Goal: Answer question/provide support: Share knowledge or assist other users

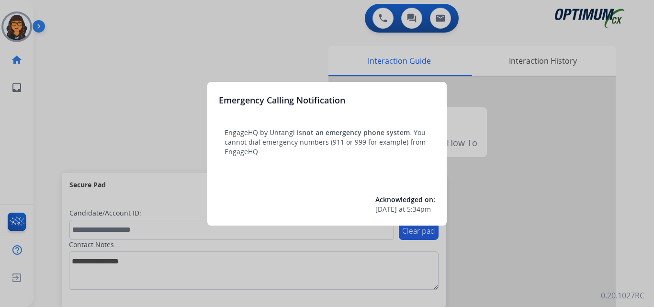
click at [58, 23] on div at bounding box center [327, 153] width 654 height 307
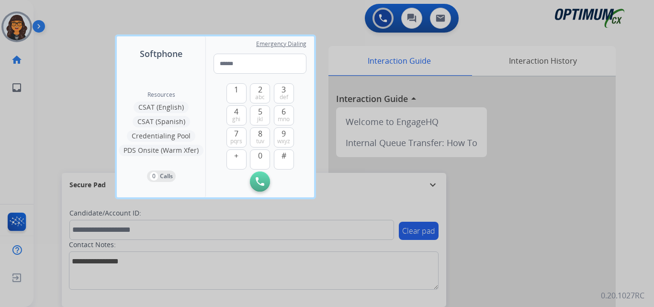
click at [62, 17] on div at bounding box center [327, 153] width 654 height 307
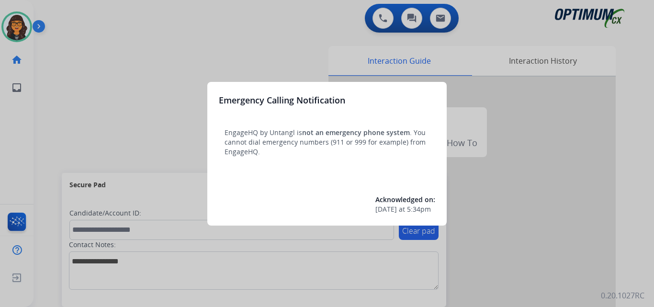
click at [55, 12] on div at bounding box center [327, 153] width 654 height 307
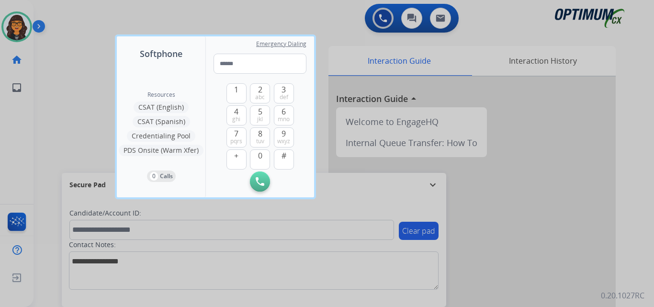
click at [55, 12] on div at bounding box center [327, 153] width 654 height 307
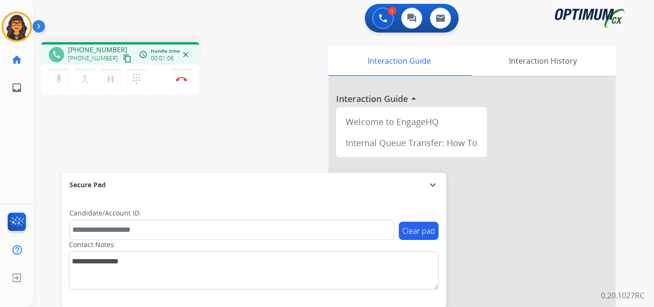
click at [123, 57] on mat-icon "content_copy" at bounding box center [127, 58] width 9 height 9
click at [182, 81] on button "Disconnect" at bounding box center [181, 79] width 20 height 20
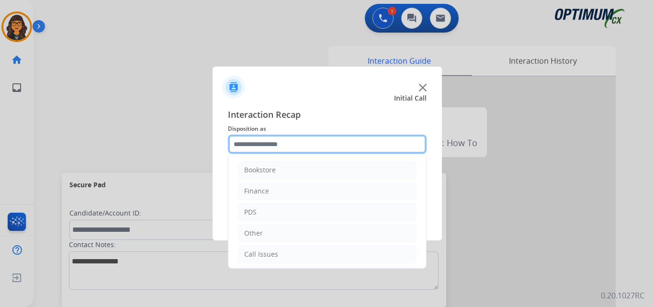
click at [257, 143] on input "text" at bounding box center [327, 144] width 199 height 19
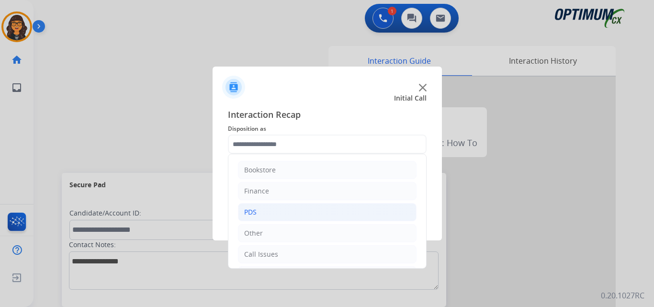
click at [254, 212] on div "PDS" at bounding box center [250, 212] width 12 height 10
click at [291, 211] on div "Initial Application" at bounding box center [272, 210] width 57 height 10
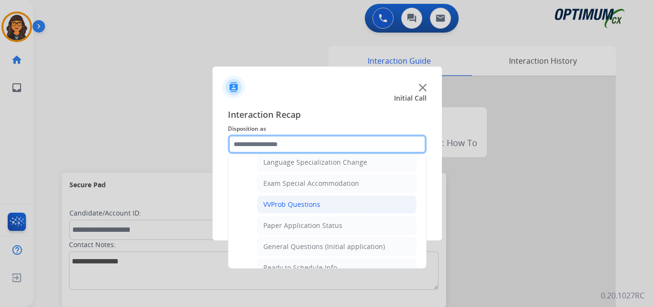
scroll to position [529, 0]
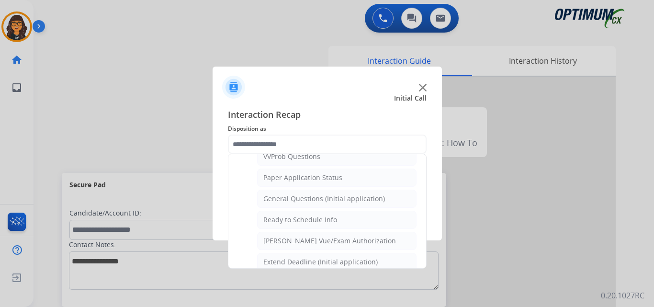
click at [326, 204] on li "General Questions (Initial application)" at bounding box center [336, 199] width 159 height 18
type input "**********"
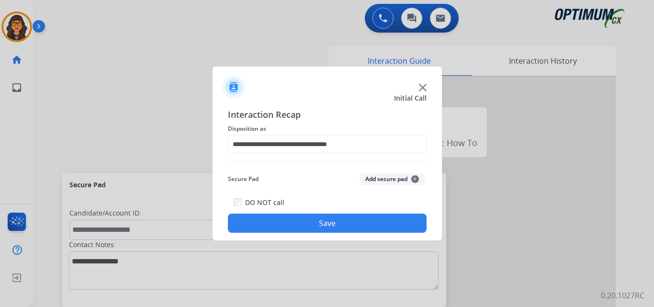
click at [316, 226] on button "Save" at bounding box center [327, 223] width 199 height 19
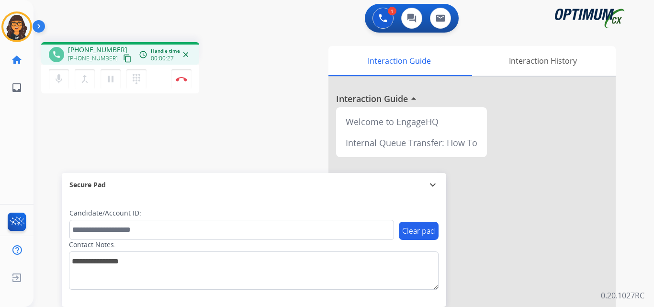
click at [123, 61] on mat-icon "content_copy" at bounding box center [127, 58] width 9 height 9
click at [180, 77] on img at bounding box center [181, 79] width 11 height 5
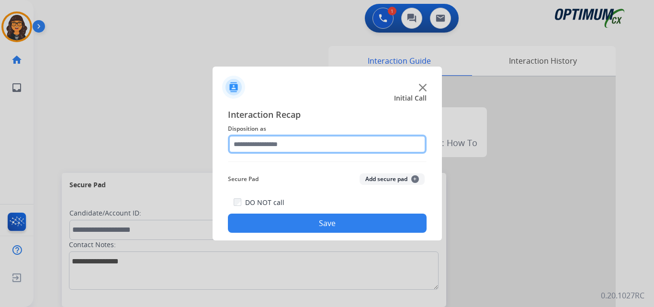
click at [257, 140] on input "text" at bounding box center [327, 144] width 199 height 19
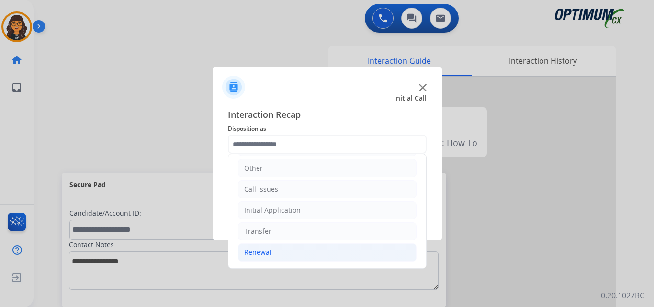
click at [260, 246] on li "Renewal" at bounding box center [327, 252] width 179 height 18
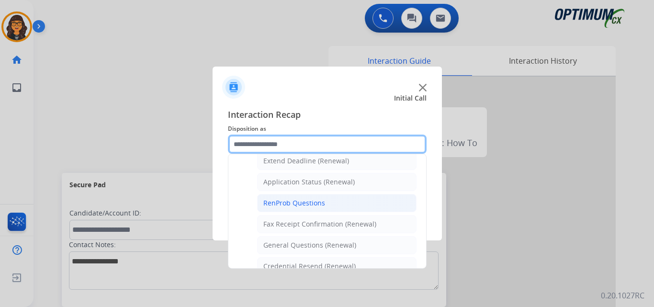
scroll to position [209, 0]
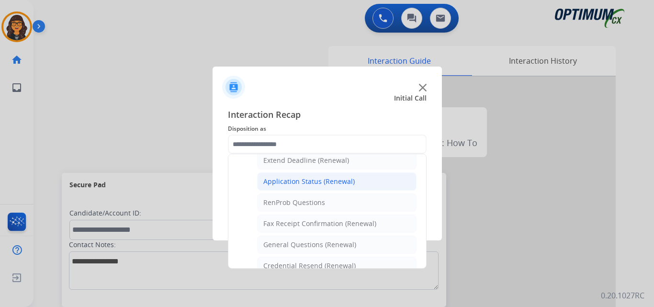
click at [307, 182] on div "Application Status (Renewal)" at bounding box center [308, 182] width 91 height 10
type input "**********"
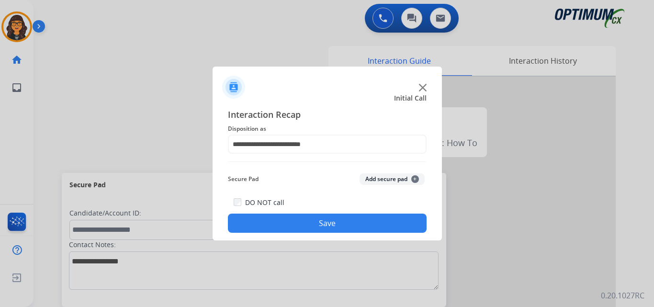
click at [307, 225] on button "Save" at bounding box center [327, 223] width 199 height 19
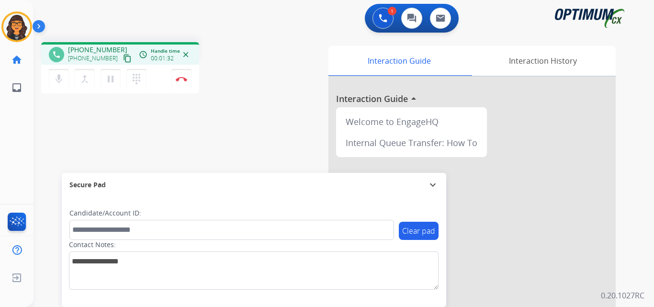
click at [123, 60] on mat-icon "content_copy" at bounding box center [127, 58] width 9 height 9
click at [180, 80] on img at bounding box center [181, 79] width 11 height 5
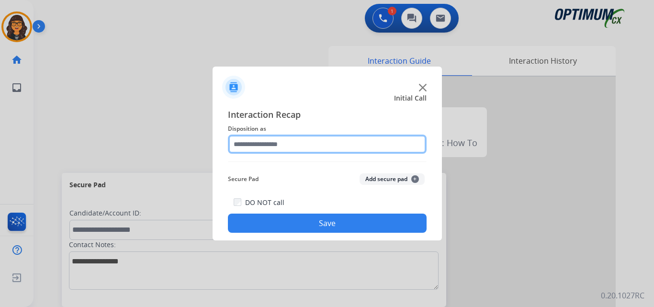
click at [269, 148] on input "text" at bounding box center [327, 144] width 199 height 19
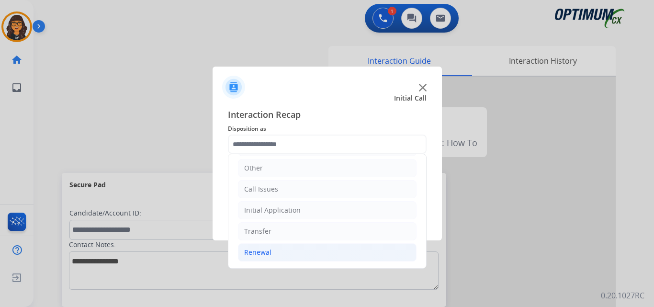
click at [255, 256] on div "Renewal" at bounding box center [257, 253] width 27 height 10
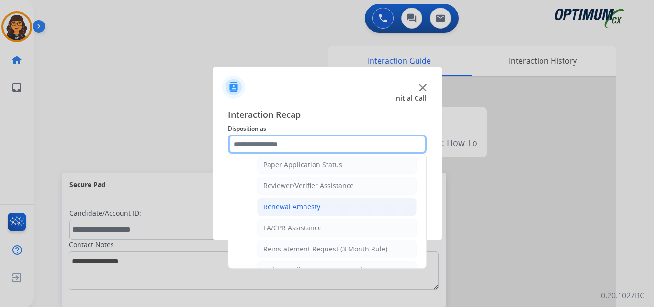
scroll to position [352, 0]
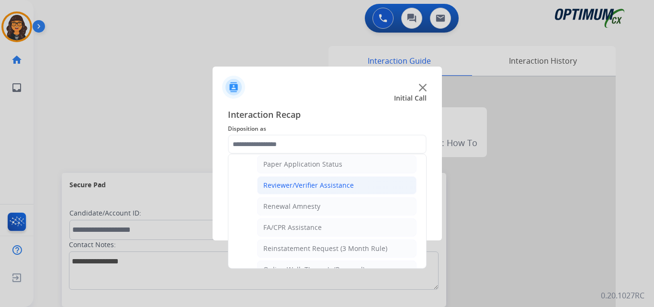
click at [326, 187] on div "Reviewer/Verifier Assistance" at bounding box center [308, 186] width 91 height 10
type input "**********"
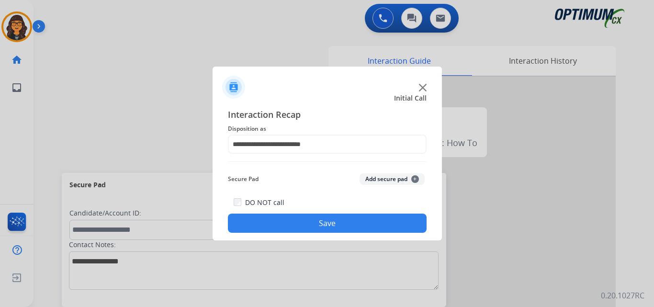
click at [326, 227] on button "Save" at bounding box center [327, 223] width 199 height 19
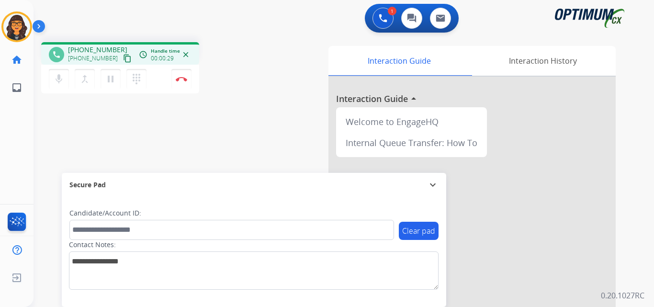
drag, startPoint x: 115, startPoint y: 57, endPoint x: 124, endPoint y: 29, distance: 30.1
click at [123, 57] on mat-icon "content_copy" at bounding box center [127, 58] width 9 height 9
click at [183, 75] on button "Disconnect" at bounding box center [181, 79] width 20 height 20
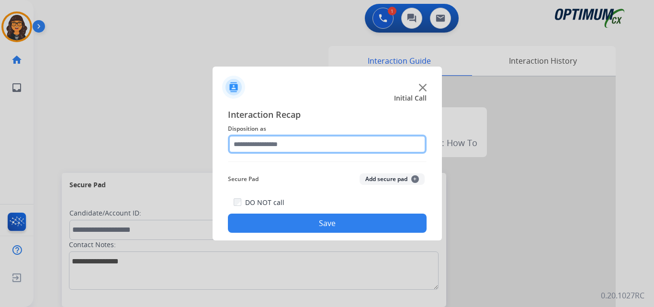
click at [243, 142] on input "text" at bounding box center [327, 144] width 199 height 19
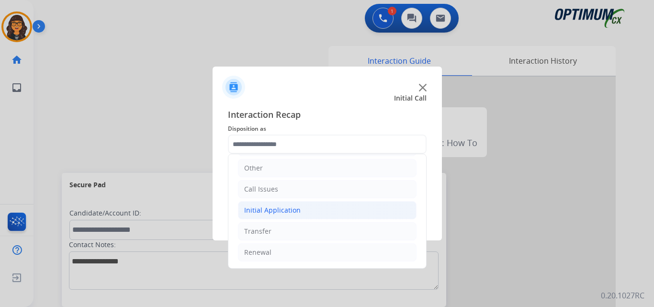
click at [281, 209] on div "Initial Application" at bounding box center [272, 210] width 57 height 10
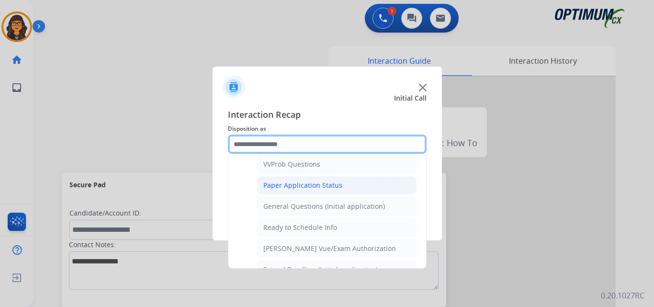
scroll to position [544, 0]
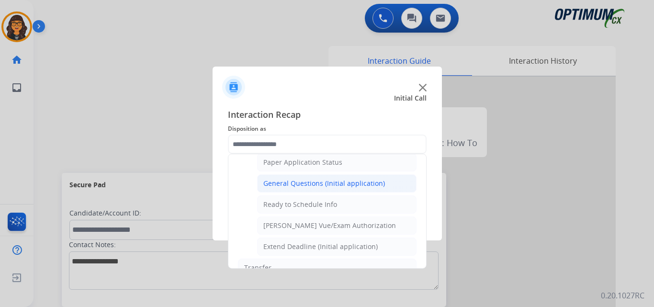
click at [323, 187] on div "General Questions (Initial application)" at bounding box center [324, 184] width 122 height 10
type input "**********"
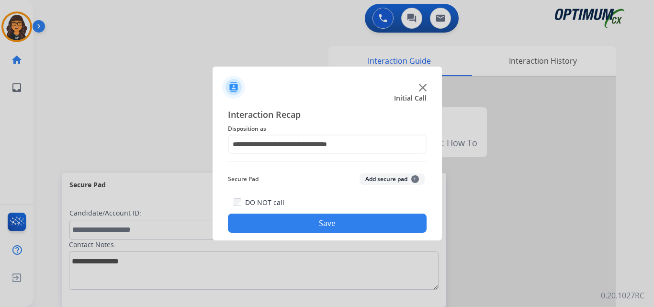
click at [325, 224] on button "Save" at bounding box center [327, 223] width 199 height 19
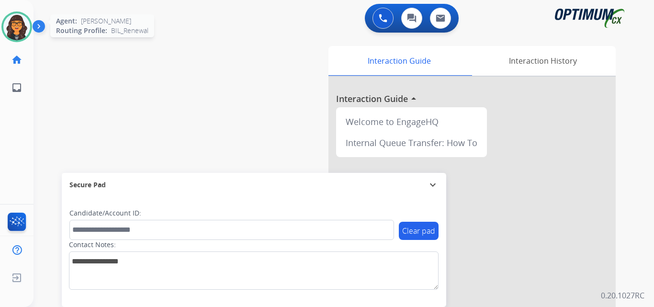
click at [13, 35] on img at bounding box center [16, 26] width 27 height 27
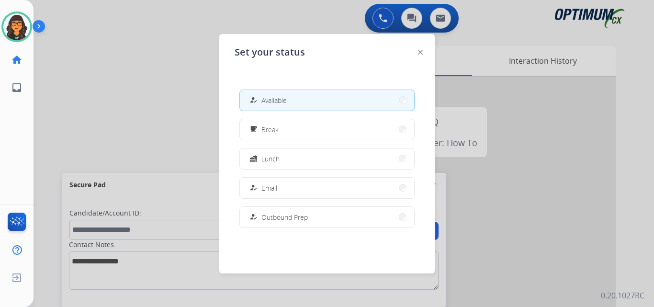
drag, startPoint x: 252, startPoint y: 127, endPoint x: 257, endPoint y: 130, distance: 4.9
click at [253, 127] on mat-icon "free_breakfast" at bounding box center [254, 129] width 8 height 8
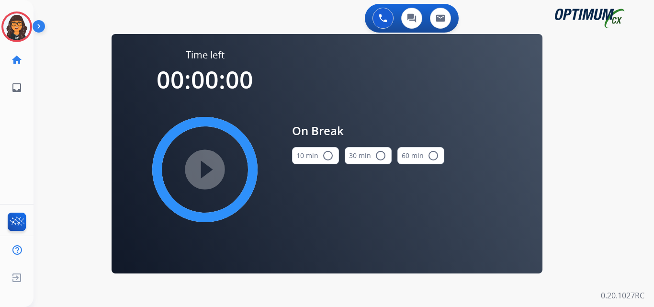
click at [307, 159] on button "10 min radio_button_unchecked" at bounding box center [315, 155] width 47 height 17
click at [211, 170] on mat-icon "play_circle_filled" at bounding box center [204, 169] width 11 height 11
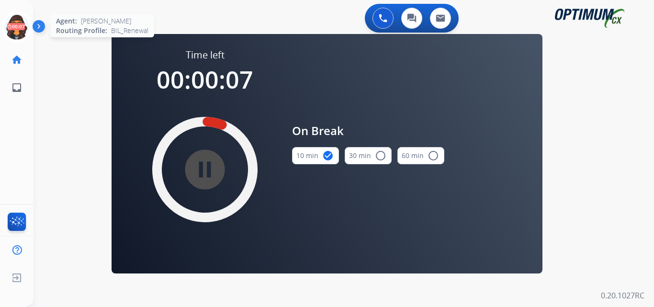
click at [10, 24] on icon at bounding box center [16, 26] width 31 height 31
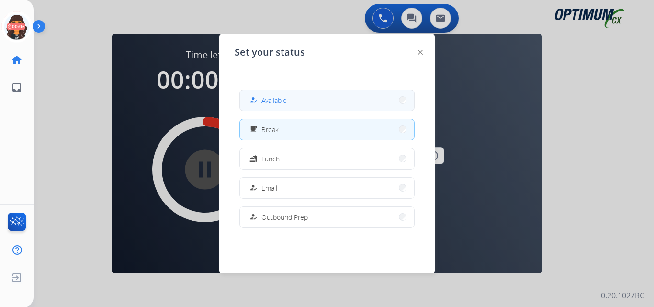
click at [268, 100] on span "Available" at bounding box center [273, 100] width 25 height 10
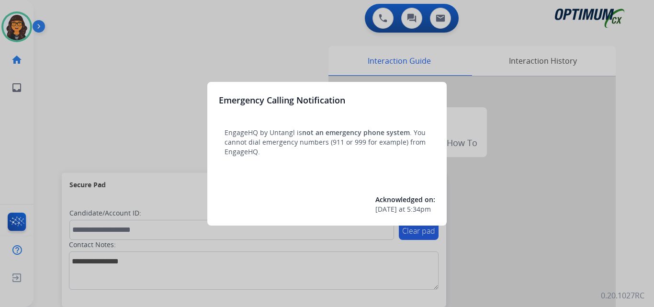
click at [69, 32] on div at bounding box center [327, 153] width 654 height 307
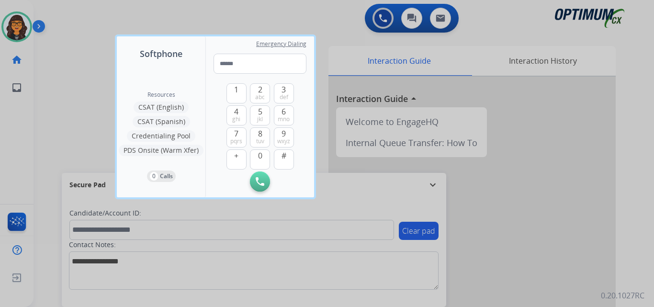
click at [70, 31] on div at bounding box center [327, 153] width 654 height 307
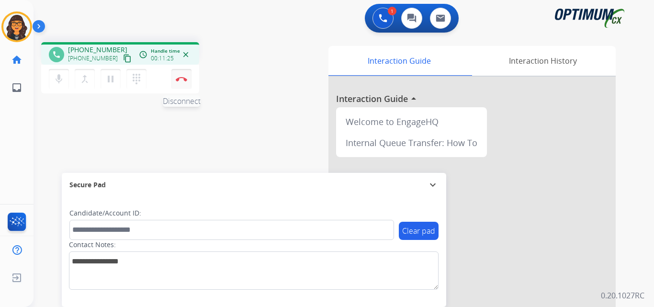
click at [184, 79] on img at bounding box center [181, 79] width 11 height 5
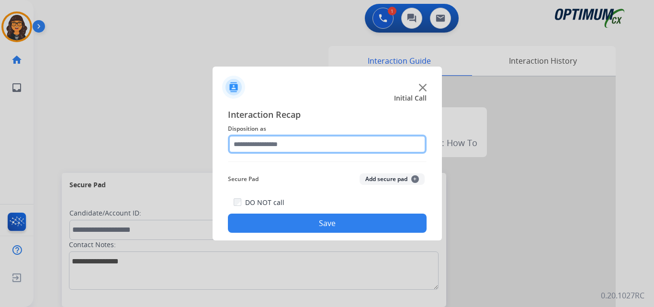
click at [282, 141] on input "text" at bounding box center [327, 144] width 199 height 19
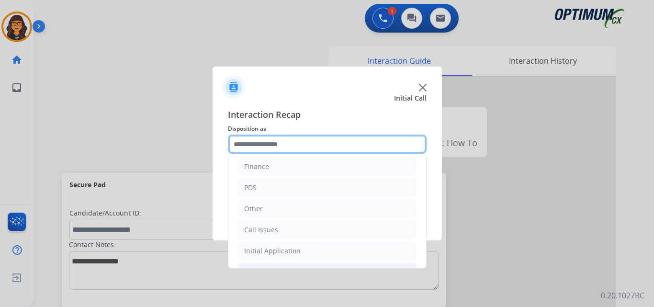
scroll to position [65, 0]
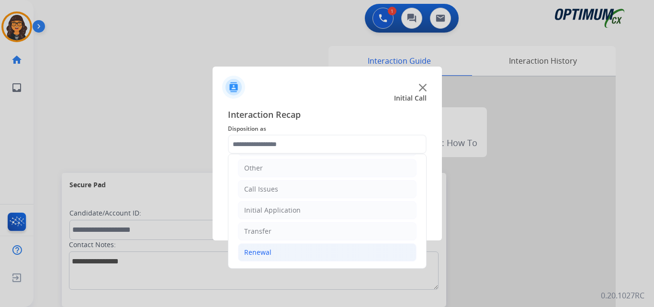
click at [258, 247] on li "Renewal" at bounding box center [327, 252] width 179 height 18
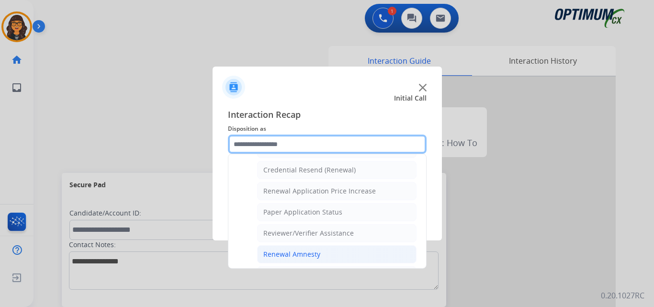
scroll to position [352, 0]
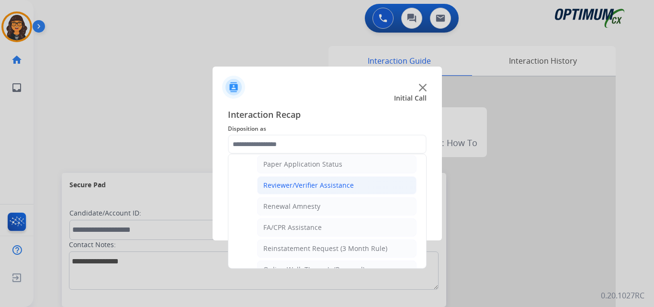
click at [317, 182] on div "Reviewer/Verifier Assistance" at bounding box center [308, 186] width 91 height 10
type input "**********"
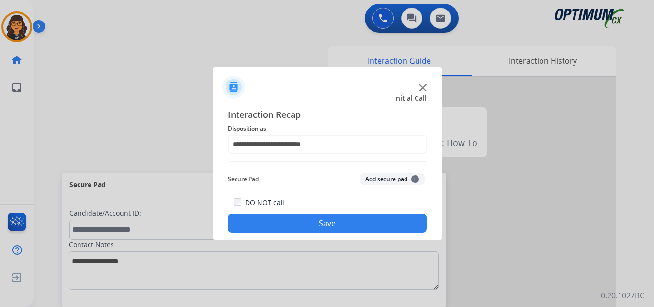
click at [328, 220] on button "Save" at bounding box center [327, 223] width 199 height 19
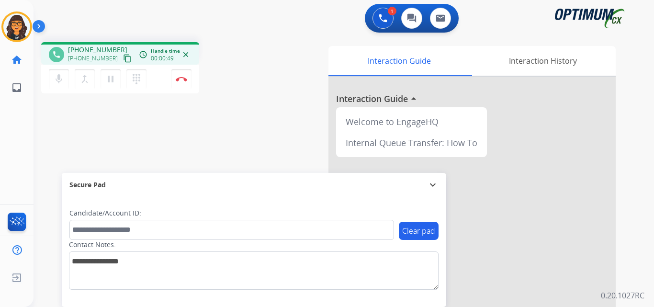
click at [123, 57] on mat-icon "content_copy" at bounding box center [127, 58] width 9 height 9
click at [122, 53] on button "content_copy" at bounding box center [127, 58] width 11 height 11
click at [182, 79] on img at bounding box center [181, 79] width 11 height 5
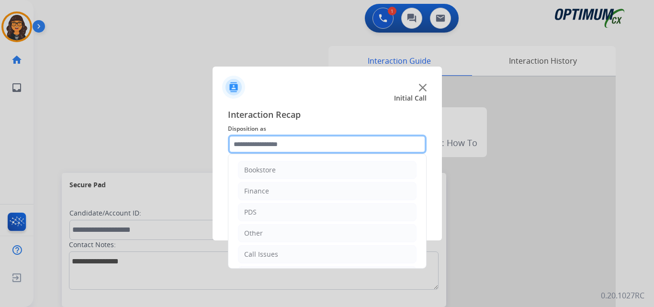
click at [241, 136] on input "text" at bounding box center [327, 144] width 199 height 19
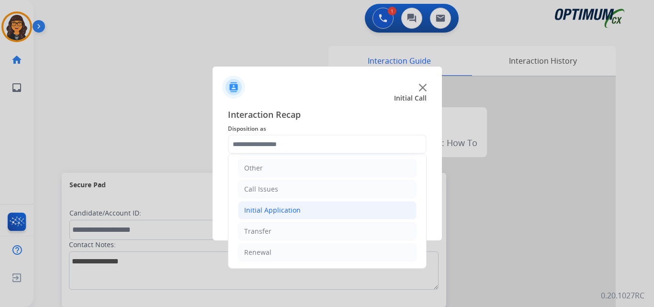
drag, startPoint x: 271, startPoint y: 212, endPoint x: 279, endPoint y: 210, distance: 8.8
click at [271, 212] on div "Initial Application" at bounding box center [272, 210] width 57 height 10
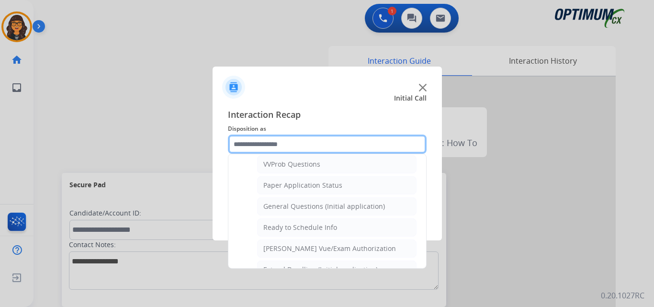
scroll to position [544, 0]
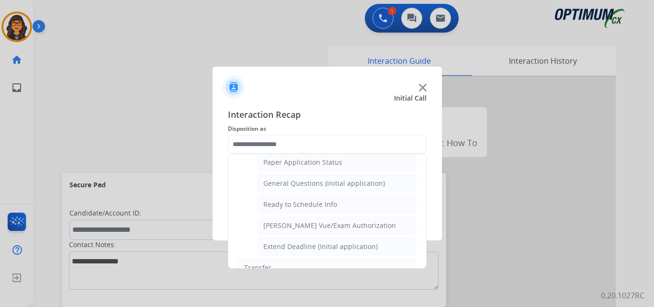
click at [321, 207] on div "Ready to Schedule Info" at bounding box center [300, 205] width 74 height 10
type input "**********"
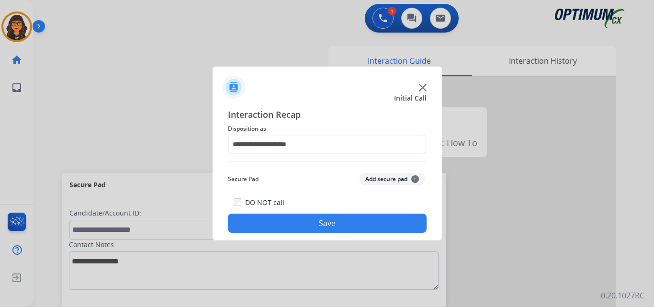
click at [314, 225] on button "Save" at bounding box center [327, 223] width 199 height 19
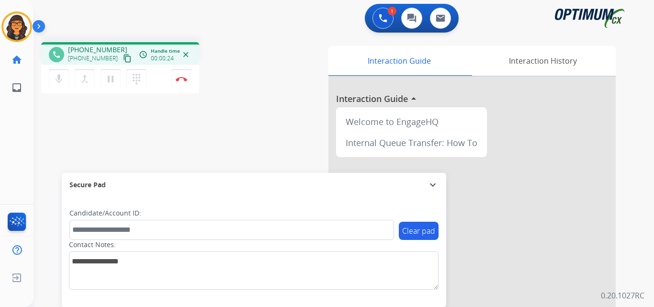
click at [123, 59] on mat-icon "content_copy" at bounding box center [127, 58] width 9 height 9
click at [179, 78] on img at bounding box center [181, 79] width 11 height 5
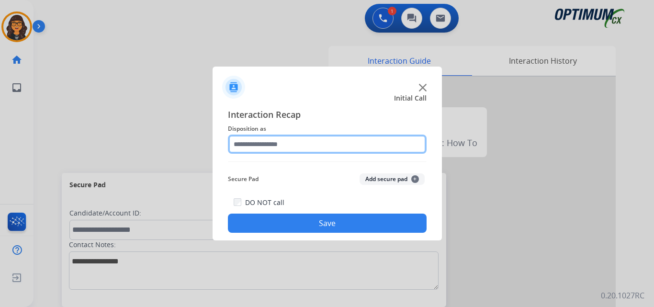
click at [274, 145] on input "text" at bounding box center [327, 144] width 199 height 19
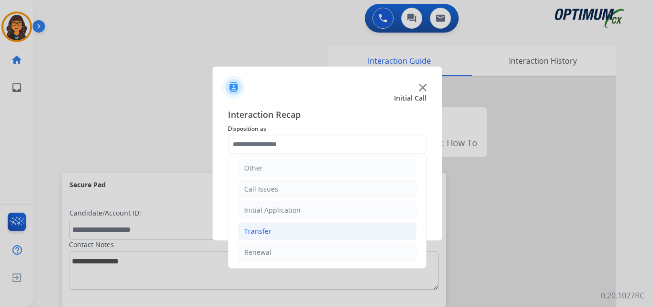
drag, startPoint x: 263, startPoint y: 252, endPoint x: 340, endPoint y: 240, distance: 77.2
click at [263, 252] on div "Renewal" at bounding box center [257, 253] width 27 height 10
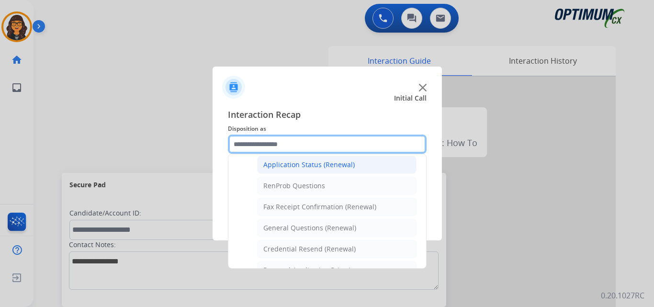
scroll to position [209, 0]
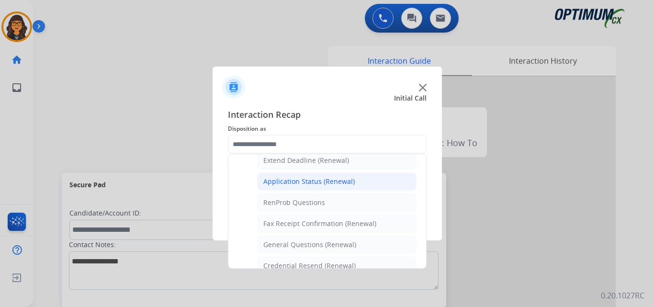
click at [290, 187] on li "Application Status (Renewal)" at bounding box center [336, 181] width 159 height 18
type input "**********"
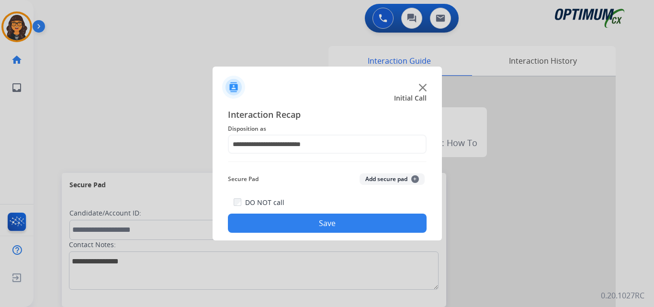
click at [307, 224] on button "Save" at bounding box center [327, 223] width 199 height 19
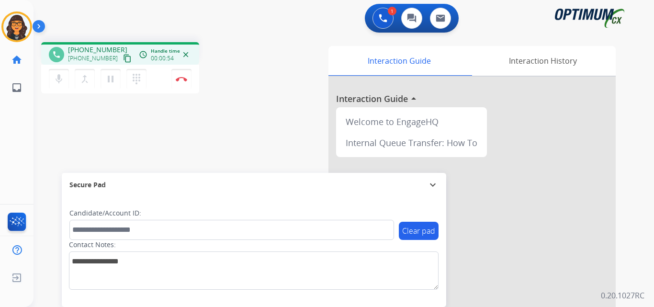
drag, startPoint x: 117, startPoint y: 59, endPoint x: 114, endPoint y: 31, distance: 28.0
click at [123, 58] on mat-icon "content_copy" at bounding box center [127, 58] width 9 height 9
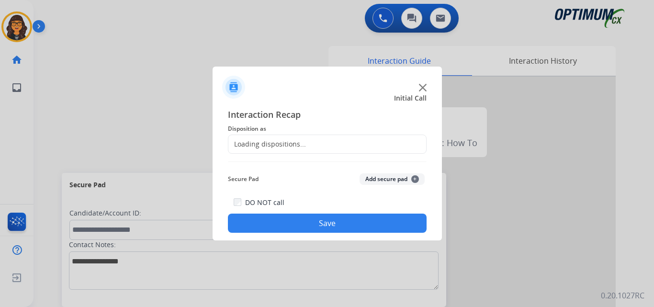
click at [181, 79] on div at bounding box center [327, 153] width 654 height 307
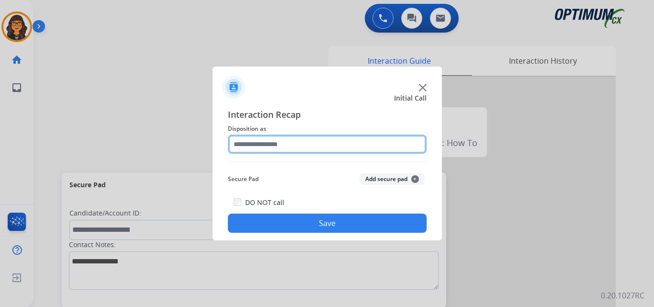
click at [247, 142] on input "text" at bounding box center [327, 144] width 199 height 19
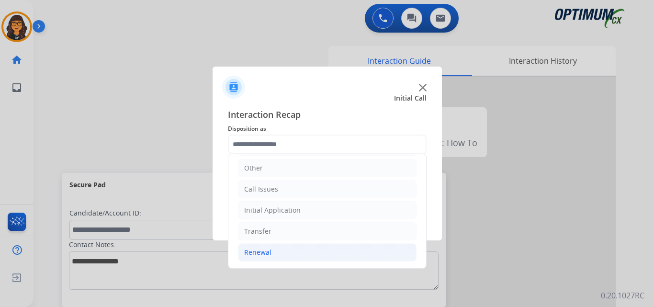
click at [261, 250] on div "Renewal" at bounding box center [257, 253] width 27 height 10
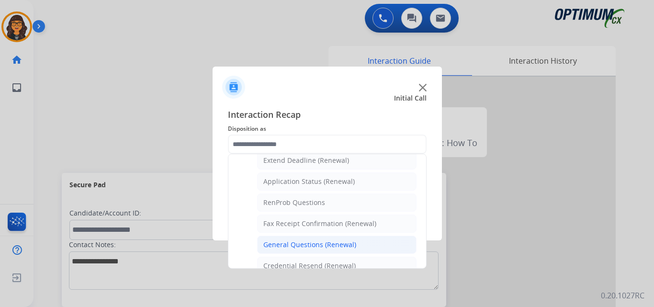
click at [280, 243] on div "General Questions (Renewal)" at bounding box center [309, 245] width 93 height 10
type input "**********"
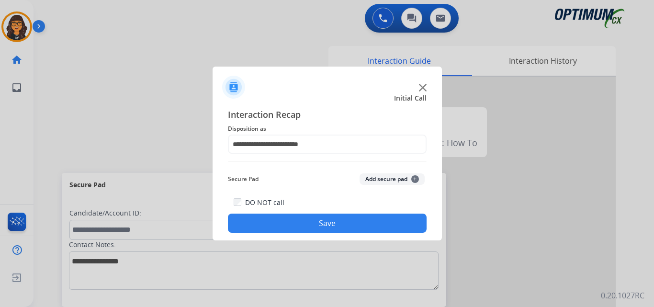
click at [307, 226] on button "Save" at bounding box center [327, 223] width 199 height 19
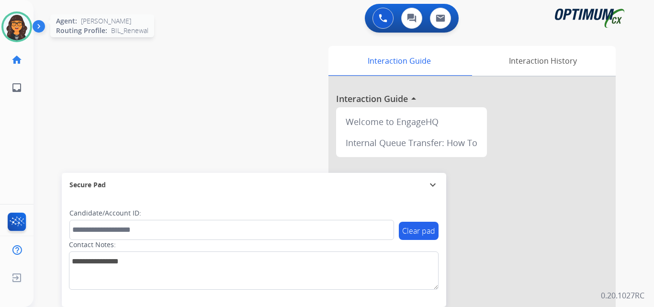
click at [21, 18] on img at bounding box center [16, 26] width 27 height 27
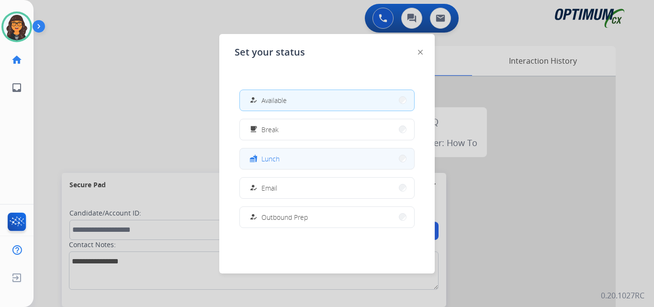
click at [258, 157] on mat-icon "fastfood" at bounding box center [254, 159] width 8 height 8
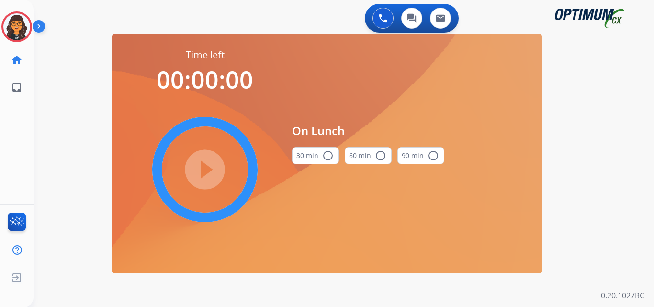
click at [317, 149] on button "30 min radio_button_unchecked" at bounding box center [315, 155] width 47 height 17
click at [205, 165] on mat-icon "play_circle_filled" at bounding box center [204, 169] width 11 height 11
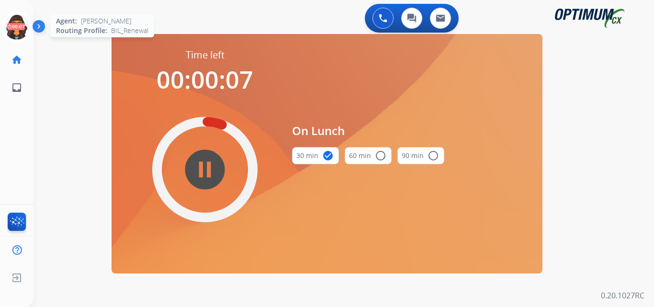
click at [12, 25] on icon at bounding box center [16, 26] width 31 height 31
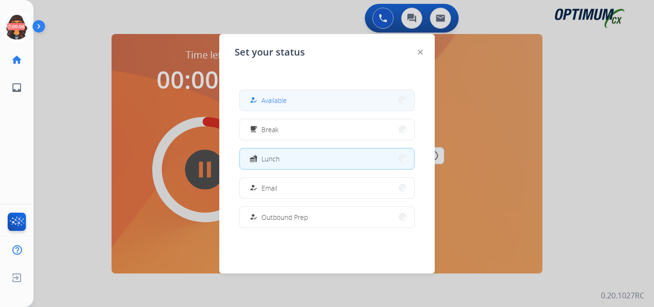
click at [286, 102] on span "Available" at bounding box center [273, 100] width 25 height 10
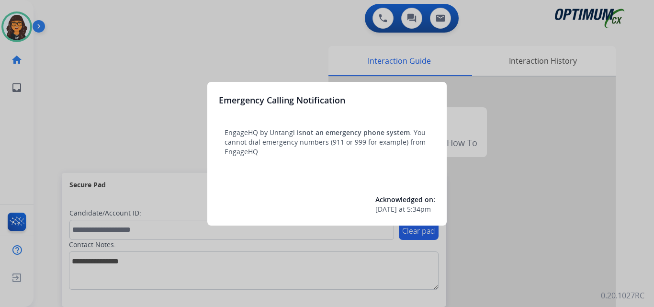
click at [67, 12] on div at bounding box center [327, 153] width 654 height 307
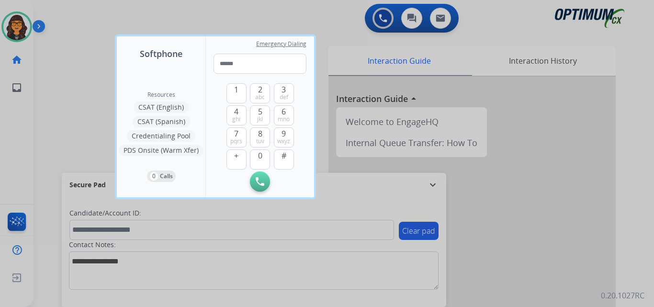
click at [67, 11] on div at bounding box center [327, 153] width 654 height 307
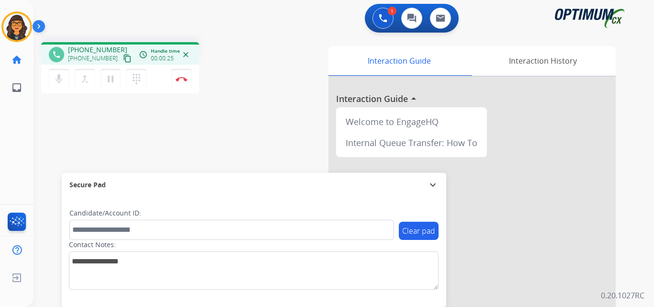
click at [123, 59] on mat-icon "content_copy" at bounding box center [127, 58] width 9 height 9
click at [183, 73] on button "Disconnect" at bounding box center [181, 79] width 20 height 20
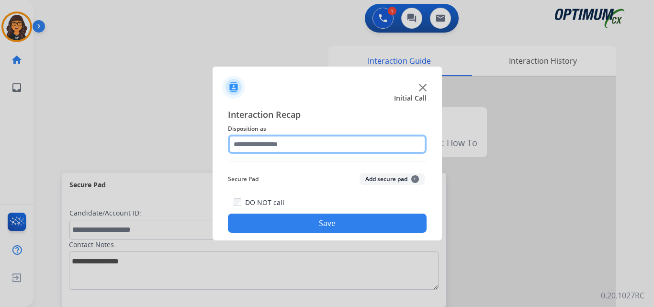
click at [269, 140] on input "text" at bounding box center [327, 144] width 199 height 19
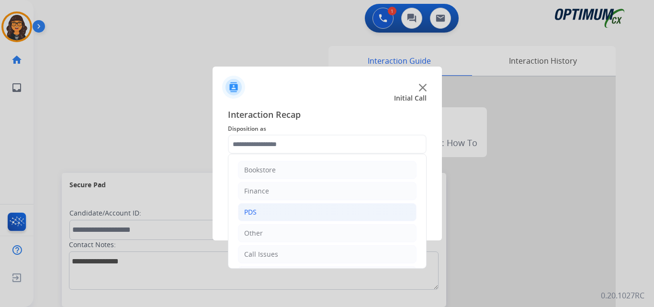
click at [252, 215] on div "PDS" at bounding box center [250, 212] width 12 height 10
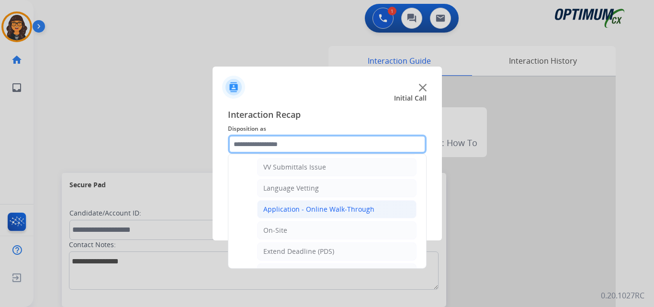
scroll to position [192, 0]
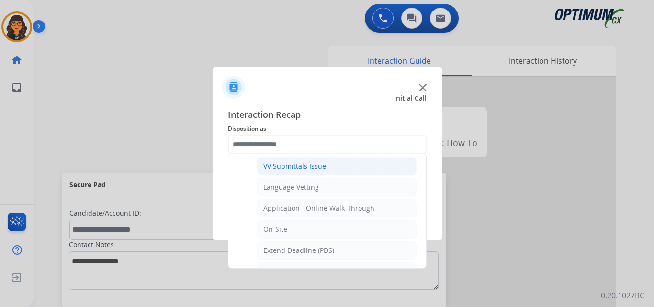
click at [310, 168] on div "VV Submittals Issue" at bounding box center [294, 166] width 63 height 10
type input "**********"
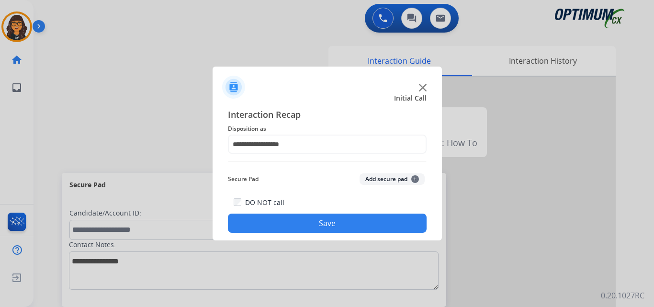
click at [316, 219] on button "Save" at bounding box center [327, 223] width 199 height 19
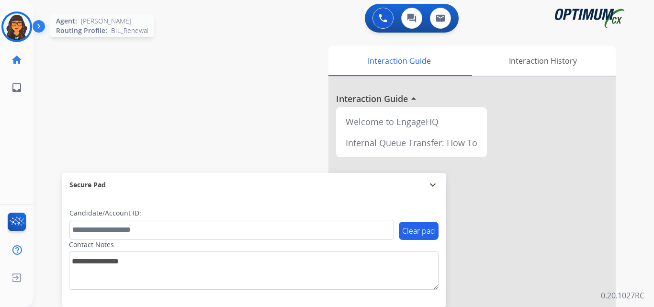
click at [12, 24] on img at bounding box center [16, 26] width 27 height 27
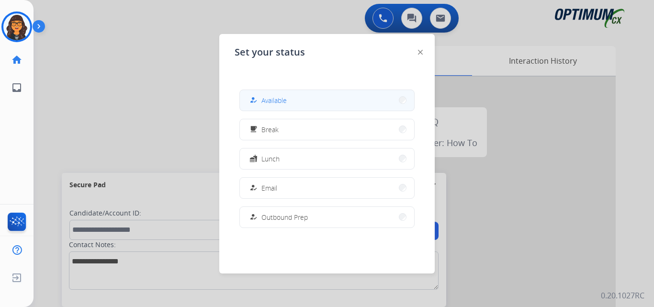
click at [282, 99] on span "Available" at bounding box center [273, 100] width 25 height 10
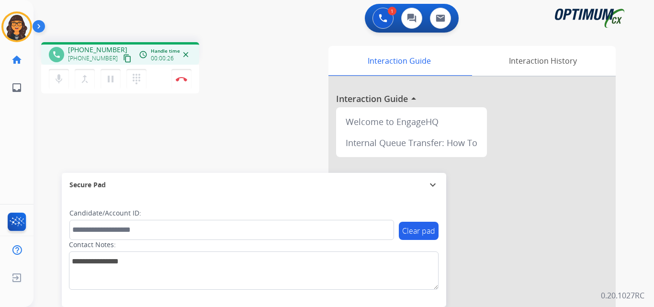
click at [123, 57] on mat-icon "content_copy" at bounding box center [127, 58] width 9 height 9
click at [175, 78] on button "Disconnect" at bounding box center [181, 79] width 20 height 20
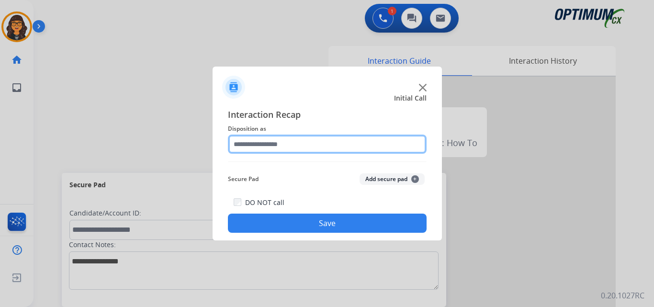
click at [263, 146] on input "text" at bounding box center [327, 144] width 199 height 19
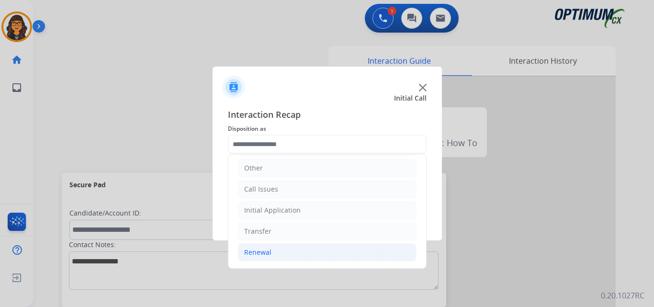
click at [265, 243] on li "Renewal" at bounding box center [327, 252] width 179 height 18
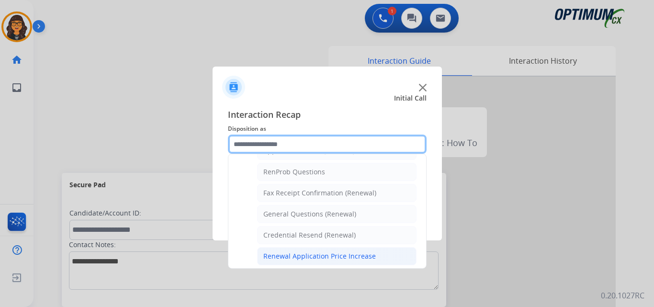
scroll to position [257, 0]
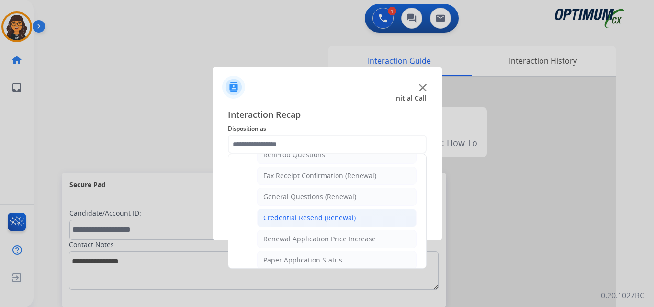
click at [295, 218] on div "Credential Resend (Renewal)" at bounding box center [309, 218] width 92 height 10
type input "**********"
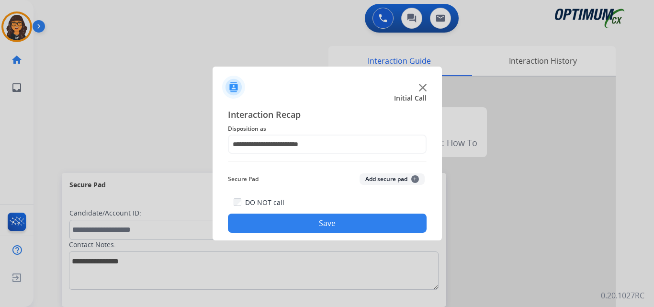
click at [309, 217] on button "Save" at bounding box center [327, 223] width 199 height 19
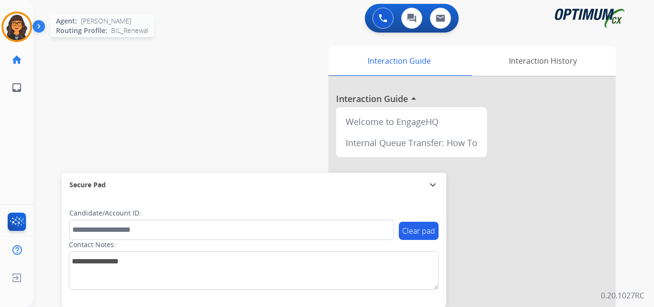
click at [21, 24] on img at bounding box center [16, 26] width 27 height 27
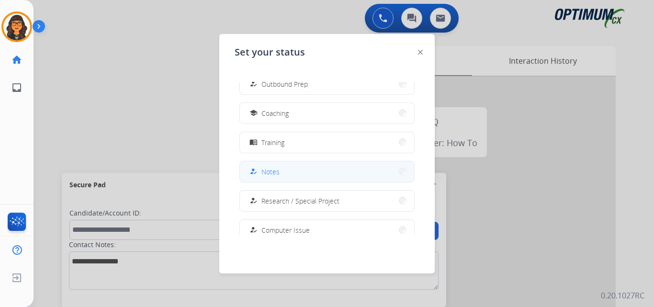
scroll to position [144, 0]
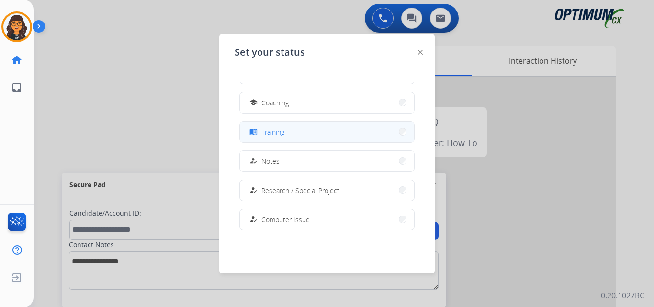
click at [266, 135] on span "Training" at bounding box center [272, 132] width 23 height 10
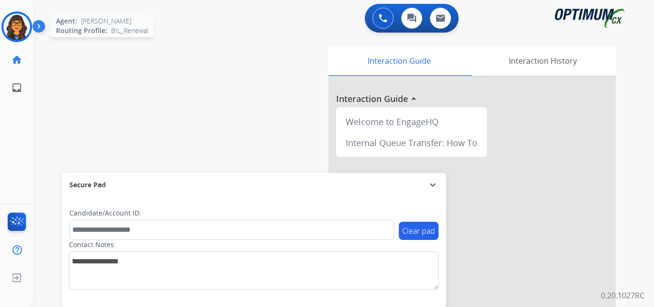
click at [21, 26] on img at bounding box center [16, 26] width 27 height 27
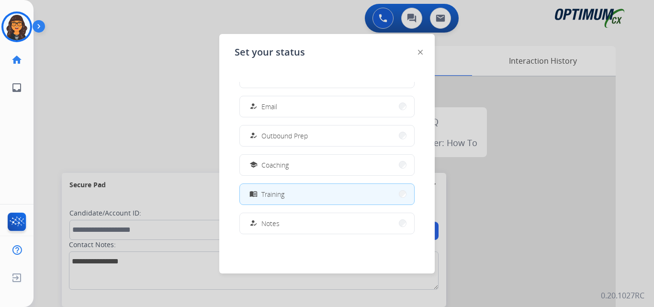
scroll to position [96, 0]
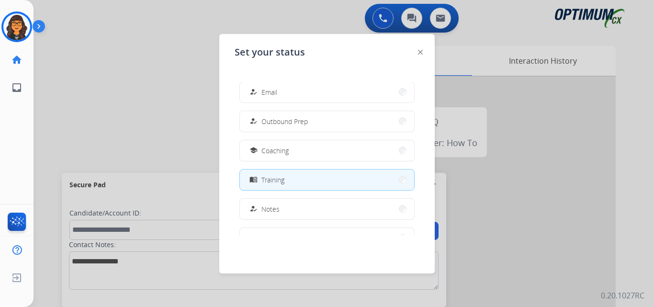
click at [421, 52] on img at bounding box center [420, 52] width 5 height 5
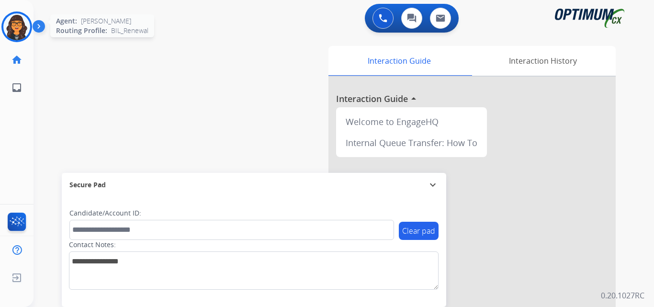
click at [18, 22] on img at bounding box center [16, 26] width 27 height 27
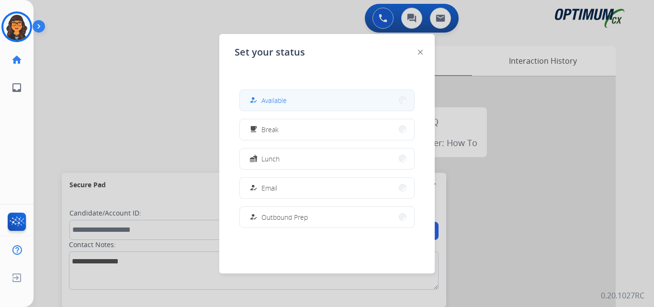
click at [268, 101] on span "Available" at bounding box center [273, 100] width 25 height 10
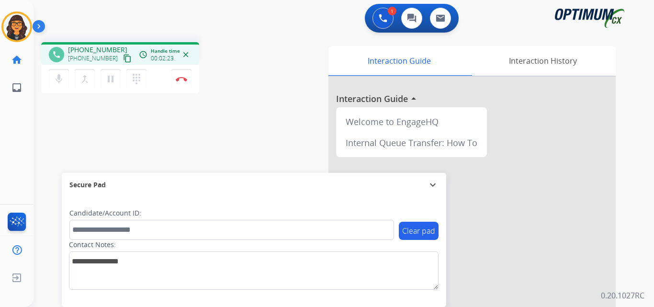
click at [123, 60] on mat-icon "content_copy" at bounding box center [127, 58] width 9 height 9
click at [187, 86] on button "Disconnect" at bounding box center [181, 79] width 20 height 20
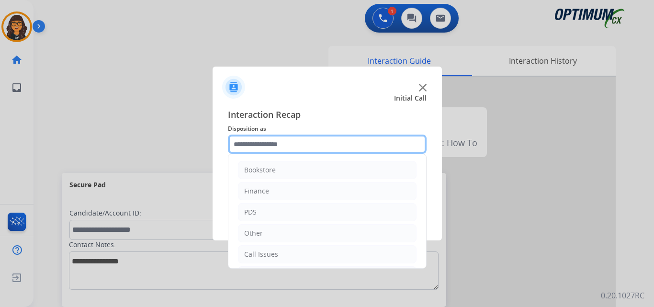
click at [271, 148] on input "text" at bounding box center [327, 144] width 199 height 19
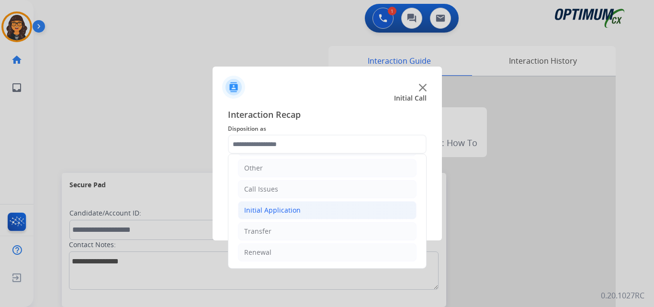
drag, startPoint x: 283, startPoint y: 204, endPoint x: 294, endPoint y: 206, distance: 11.8
click at [283, 204] on li "Initial Application" at bounding box center [327, 210] width 179 height 18
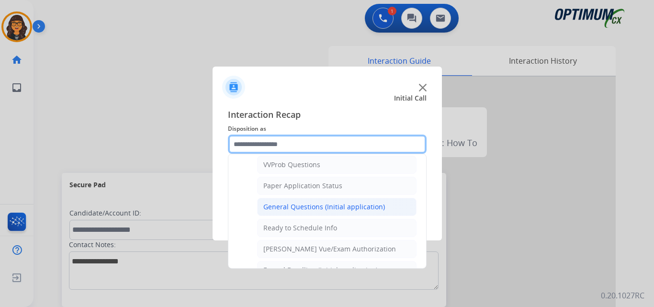
scroll to position [544, 0]
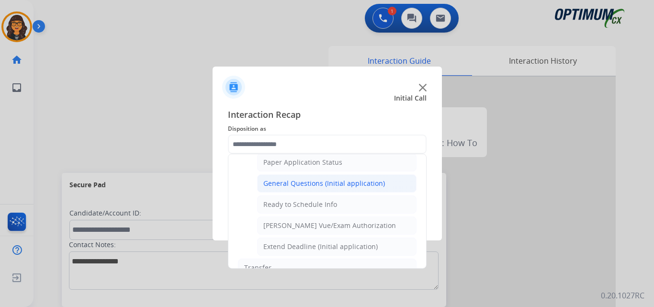
click at [332, 182] on div "General Questions (Initial application)" at bounding box center [324, 184] width 122 height 10
type input "**********"
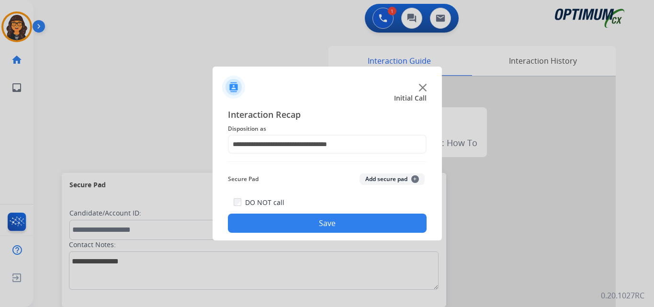
click at [335, 224] on button "Save" at bounding box center [327, 223] width 199 height 19
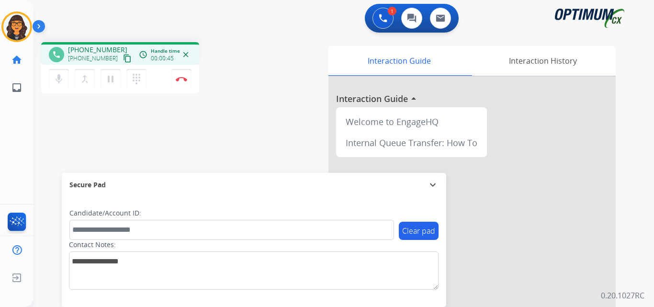
click at [123, 58] on mat-icon "content_copy" at bounding box center [127, 58] width 9 height 9
click at [181, 76] on button "Disconnect" at bounding box center [181, 79] width 20 height 20
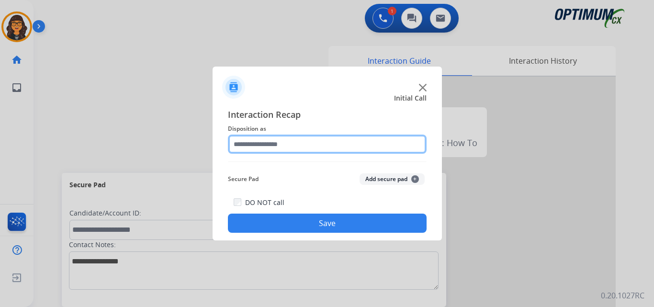
click at [279, 144] on input "text" at bounding box center [327, 144] width 199 height 19
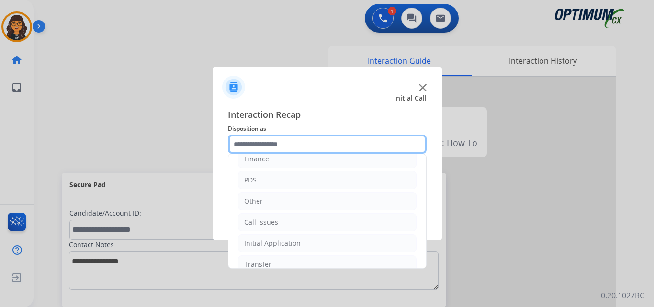
scroll to position [65, 0]
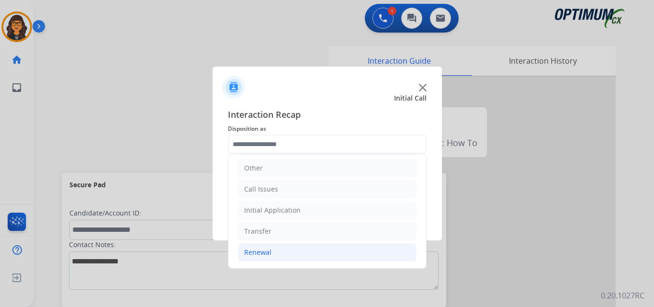
click at [266, 246] on li "Renewal" at bounding box center [327, 252] width 179 height 18
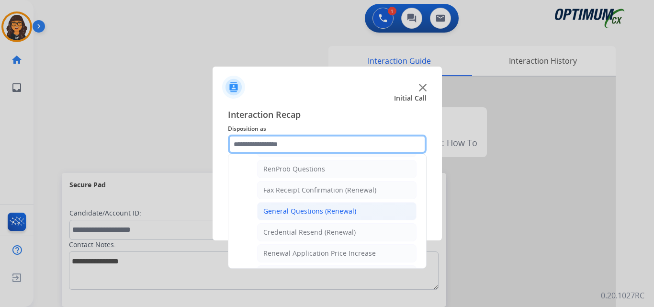
scroll to position [257, 0]
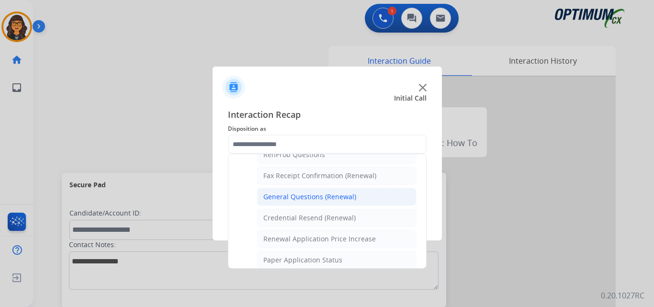
click at [318, 196] on div "General Questions (Renewal)" at bounding box center [309, 197] width 93 height 10
type input "**********"
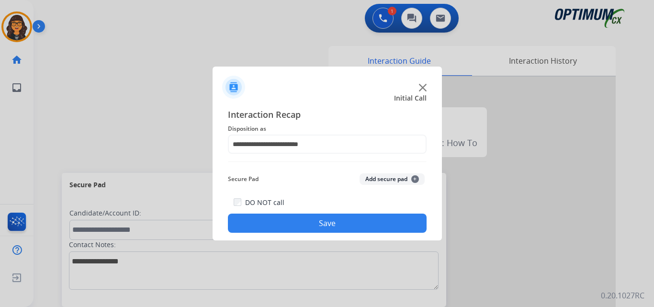
click at [318, 230] on button "Save" at bounding box center [327, 223] width 199 height 19
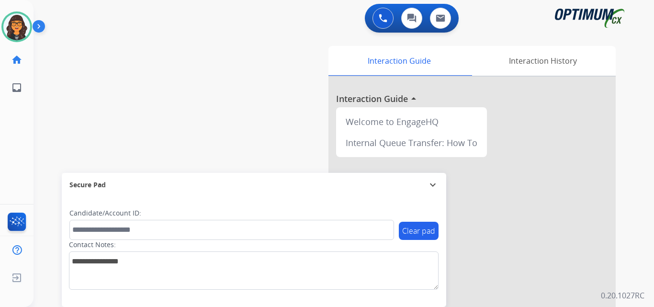
drag, startPoint x: 20, startPoint y: 16, endPoint x: 41, endPoint y: 30, distance: 25.9
click at [20, 16] on img at bounding box center [16, 26] width 27 height 27
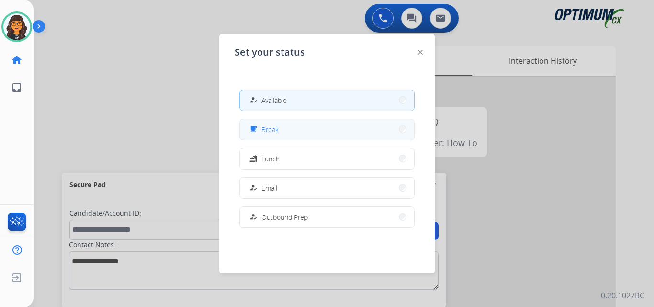
click at [287, 124] on button "free_breakfast Break" at bounding box center [327, 129] width 174 height 21
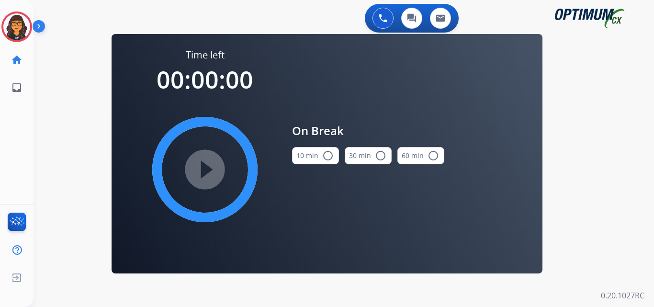
click at [314, 158] on button "10 min radio_button_unchecked" at bounding box center [315, 155] width 47 height 17
click at [211, 164] on mat-icon "play_circle_filled" at bounding box center [204, 169] width 11 height 11
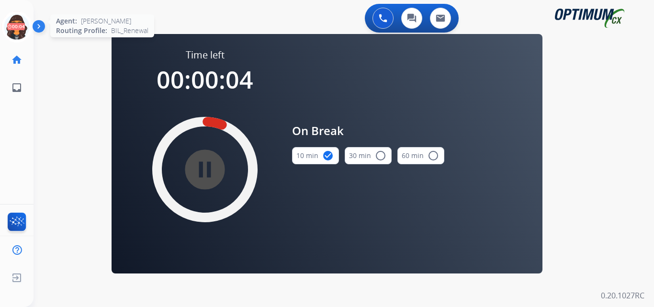
click at [21, 22] on icon at bounding box center [16, 26] width 31 height 31
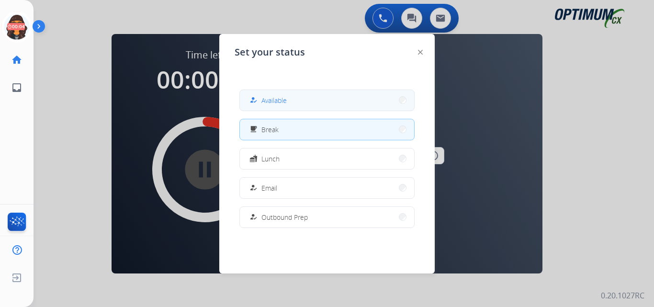
click at [274, 101] on span "Available" at bounding box center [273, 100] width 25 height 10
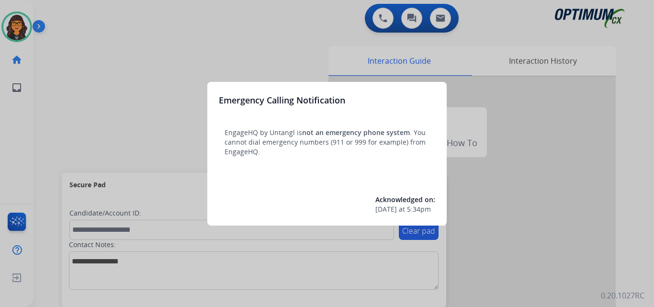
click at [65, 16] on div at bounding box center [327, 153] width 654 height 307
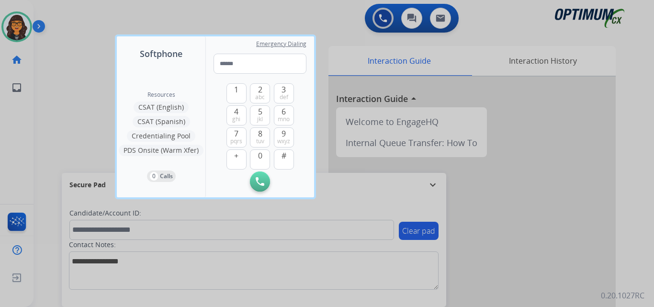
click at [64, 16] on div at bounding box center [327, 153] width 654 height 307
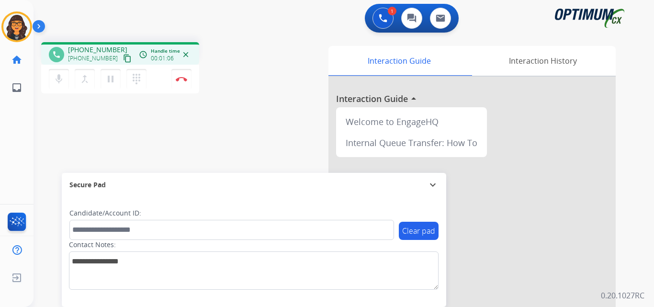
click at [123, 59] on mat-icon "content_copy" at bounding box center [127, 58] width 9 height 9
click at [111, 80] on mat-icon "pause" at bounding box center [110, 78] width 11 height 11
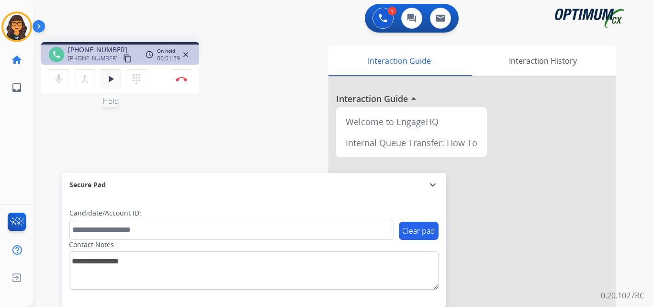
click at [110, 76] on mat-icon "play_arrow" at bounding box center [110, 78] width 11 height 11
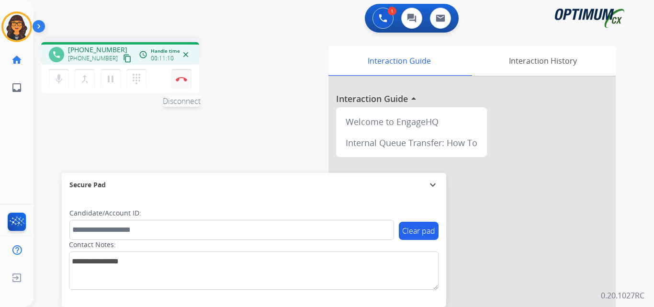
click at [181, 77] on img at bounding box center [181, 79] width 11 height 5
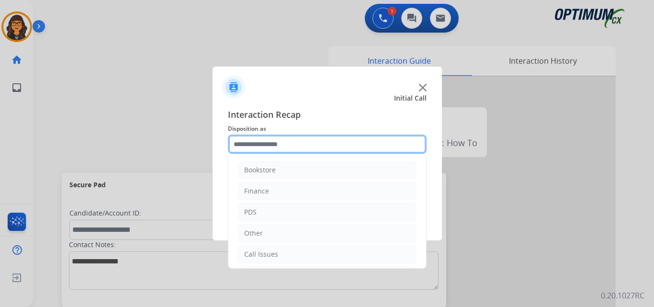
click at [248, 145] on input "text" at bounding box center [327, 144] width 199 height 19
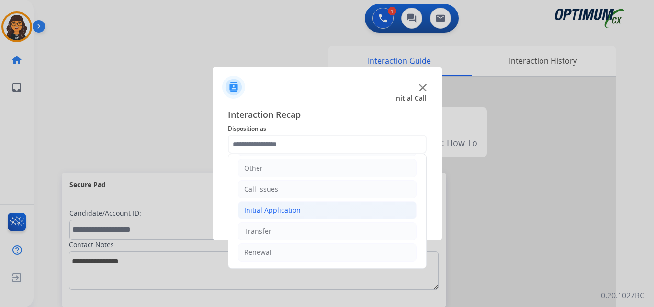
click at [285, 214] on div "Initial Application" at bounding box center [272, 210] width 57 height 10
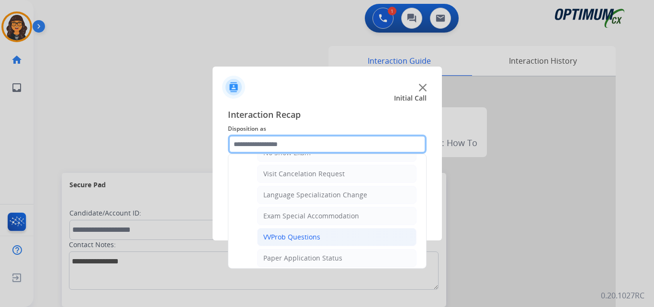
scroll to position [496, 0]
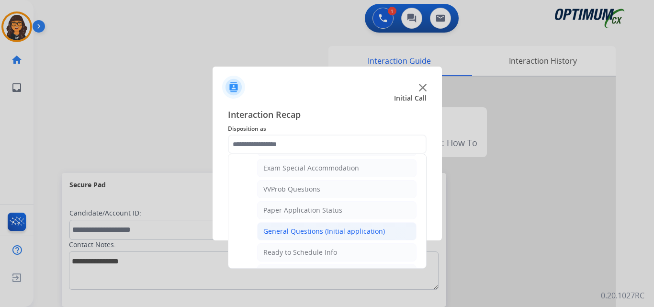
click at [316, 229] on div "General Questions (Initial application)" at bounding box center [324, 232] width 122 height 10
type input "**********"
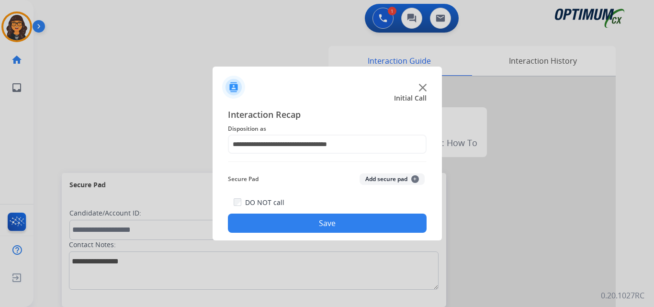
click at [309, 222] on button "Save" at bounding box center [327, 223] width 199 height 19
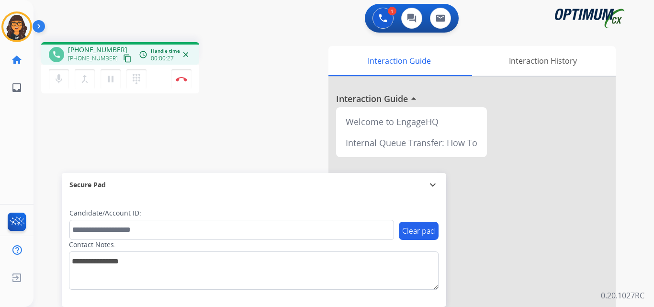
click at [123, 58] on mat-icon "content_copy" at bounding box center [127, 58] width 9 height 9
click at [185, 80] on img at bounding box center [181, 79] width 11 height 5
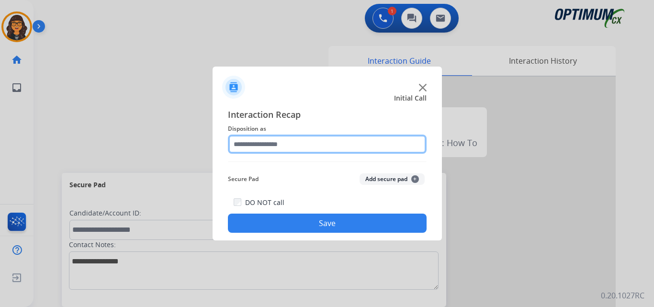
click at [268, 143] on input "text" at bounding box center [327, 144] width 199 height 19
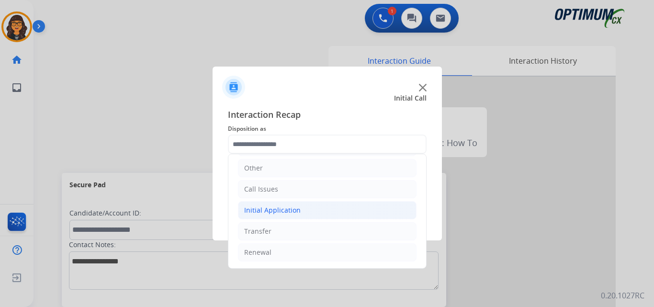
click at [288, 212] on div "Initial Application" at bounding box center [272, 210] width 57 height 10
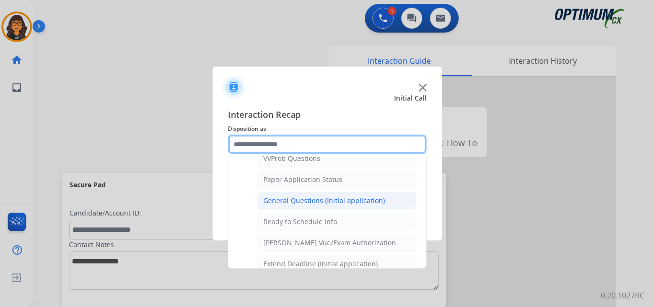
scroll to position [544, 0]
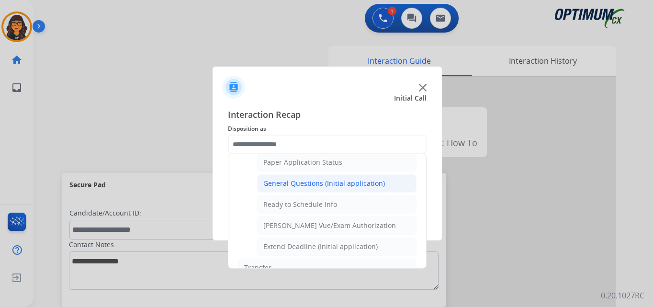
click at [342, 183] on div "General Questions (Initial application)" at bounding box center [324, 184] width 122 height 10
type input "**********"
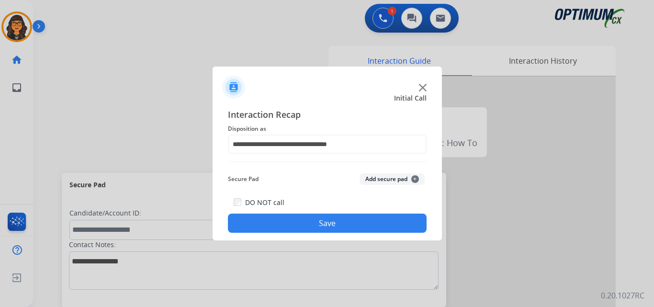
click at [319, 217] on button "Save" at bounding box center [327, 223] width 199 height 19
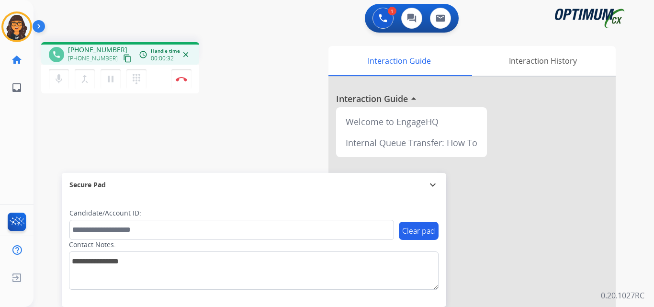
click at [123, 59] on mat-icon "content_copy" at bounding box center [127, 58] width 9 height 9
click at [123, 57] on mat-icon "content_copy" at bounding box center [127, 58] width 9 height 9
click at [182, 79] on img at bounding box center [181, 79] width 11 height 5
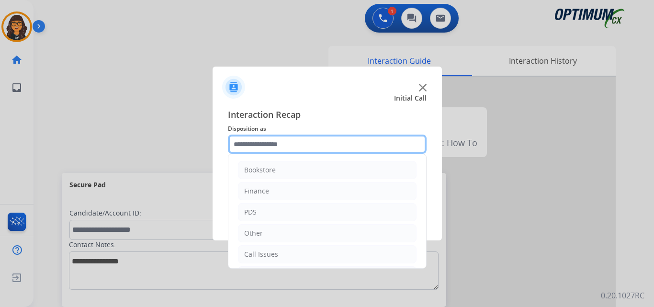
click at [269, 136] on input "text" at bounding box center [327, 144] width 199 height 19
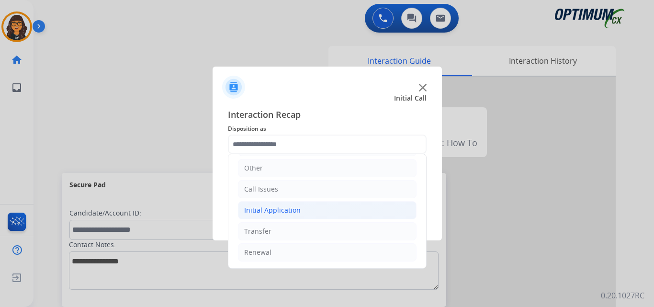
click at [278, 213] on div "Initial Application" at bounding box center [272, 210] width 57 height 10
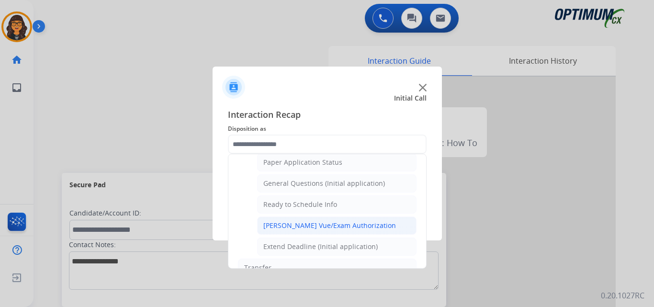
click at [313, 226] on div "[PERSON_NAME] Vue/Exam Authorization" at bounding box center [329, 226] width 133 height 10
type input "**********"
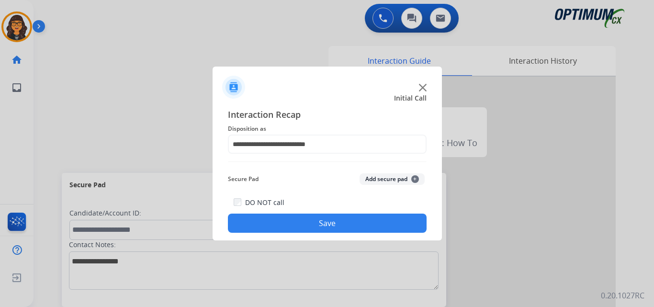
click at [311, 226] on button "Save" at bounding box center [327, 223] width 199 height 19
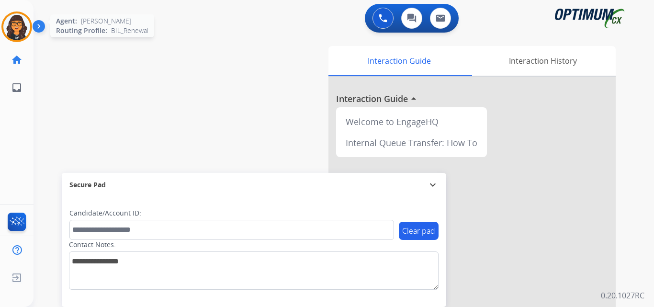
click at [17, 30] on img at bounding box center [16, 26] width 27 height 27
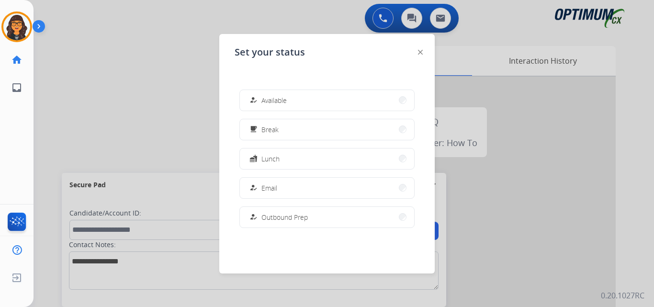
click at [269, 102] on span "Available" at bounding box center [273, 100] width 25 height 10
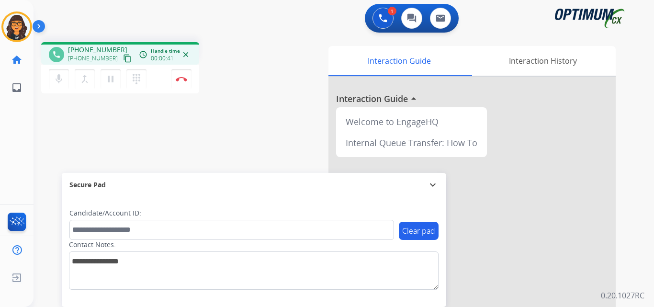
click at [123, 59] on mat-icon "content_copy" at bounding box center [127, 58] width 9 height 9
click at [180, 80] on img at bounding box center [181, 79] width 11 height 5
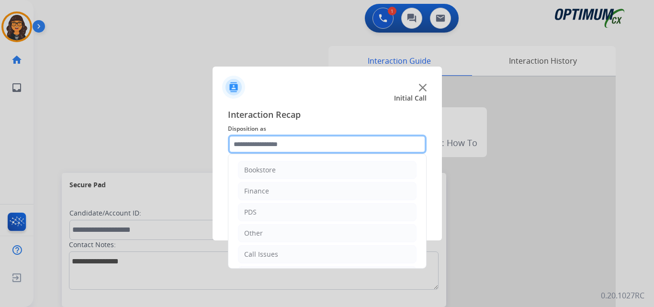
click at [254, 146] on input "text" at bounding box center [327, 144] width 199 height 19
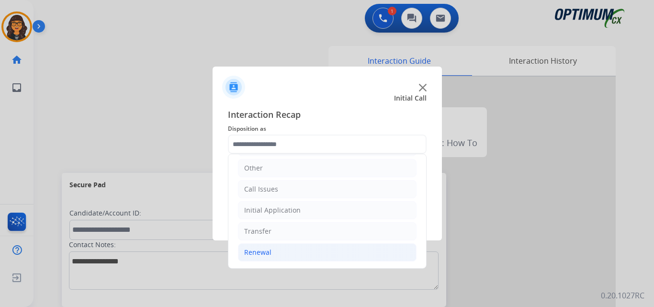
click at [265, 250] on div "Renewal" at bounding box center [257, 253] width 27 height 10
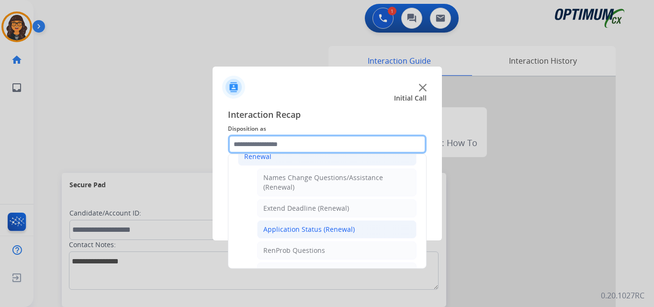
scroll to position [209, 0]
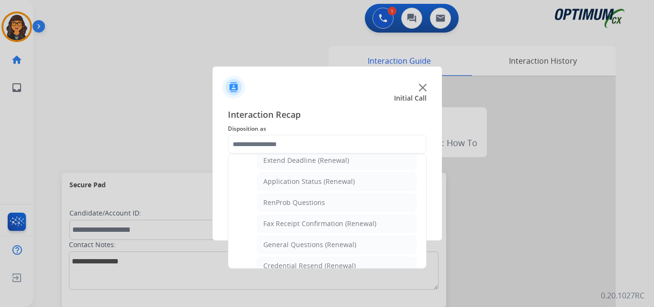
drag, startPoint x: 314, startPoint y: 246, endPoint x: 313, endPoint y: 240, distance: 5.9
click at [314, 246] on div "General Questions (Renewal)" at bounding box center [309, 245] width 93 height 10
type input "**********"
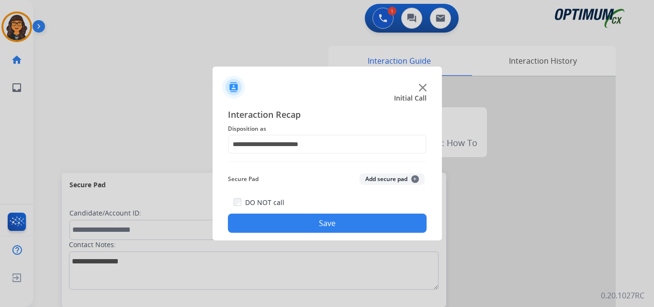
click at [314, 228] on button "Save" at bounding box center [327, 223] width 199 height 19
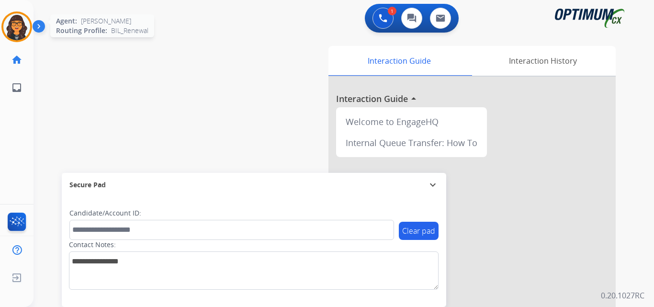
click at [17, 29] on img at bounding box center [16, 26] width 27 height 27
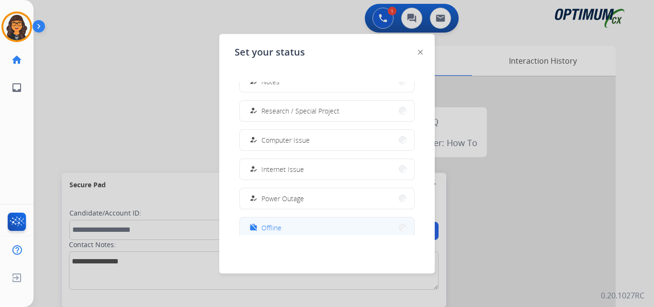
scroll to position [239, 0]
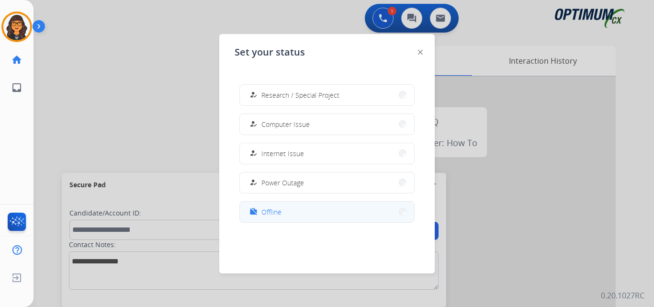
click at [275, 210] on span "Offline" at bounding box center [271, 212] width 20 height 10
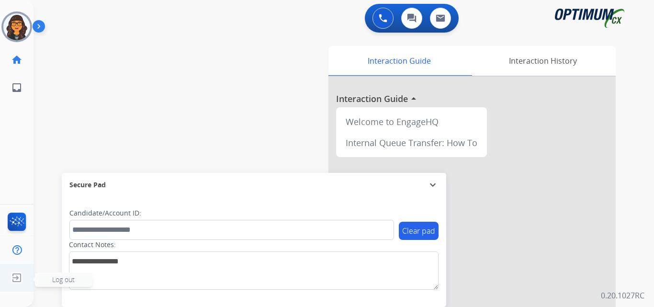
click at [15, 280] on img at bounding box center [16, 278] width 17 height 18
